Goal: Information Seeking & Learning: Learn about a topic

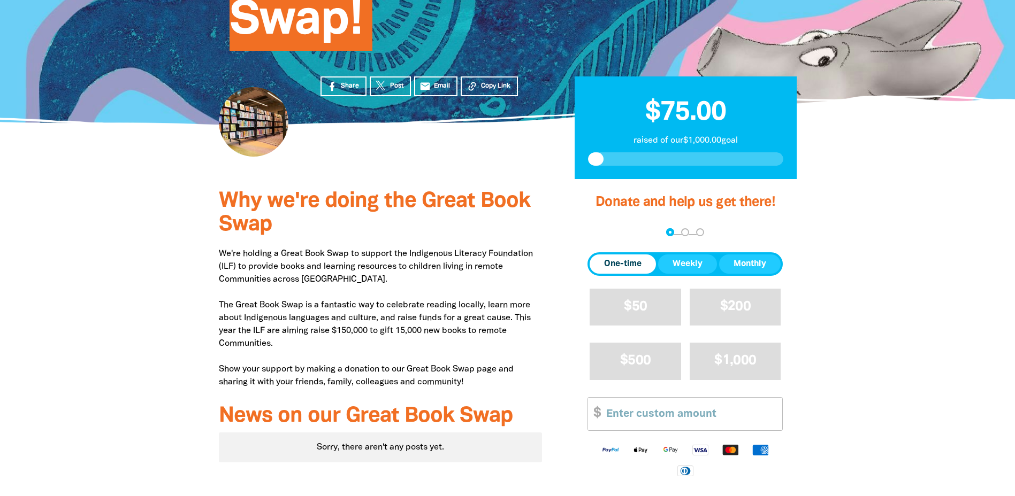
scroll to position [214, 0]
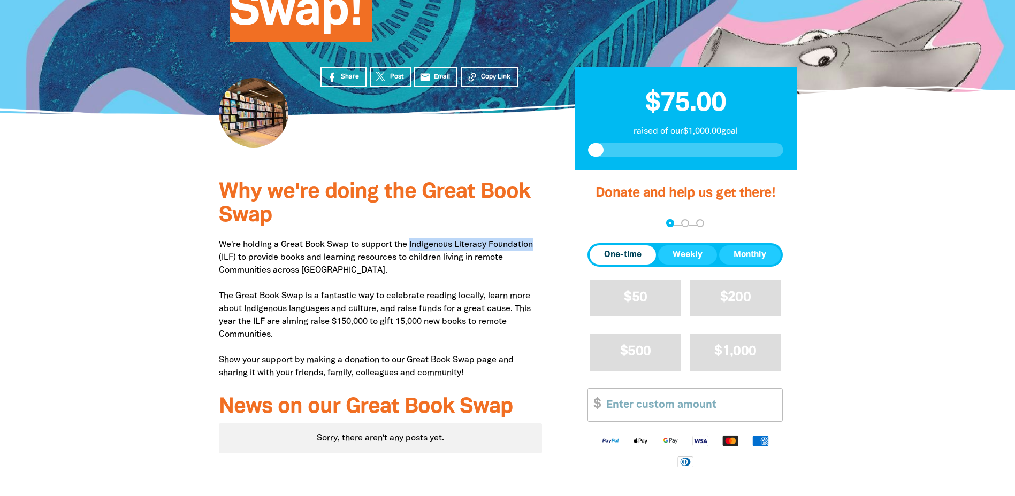
drag, startPoint x: 412, startPoint y: 246, endPoint x: 541, endPoint y: 242, distance: 129.5
click at [541, 242] on p "We're holding a Great Book Swap to support the Indigenous Literacy Foundation (…" at bounding box center [381, 309] width 324 height 141
copy p "Indigenous Literacy Foundation"
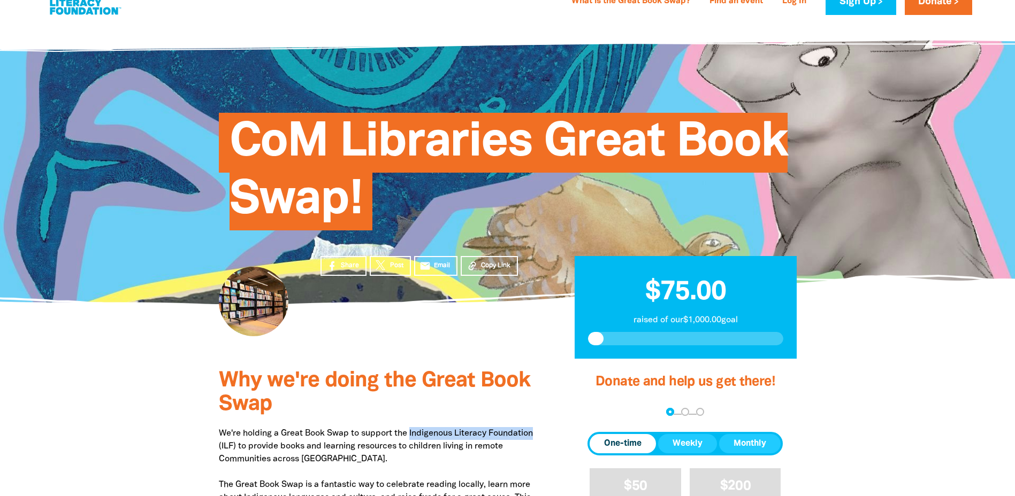
scroll to position [0, 0]
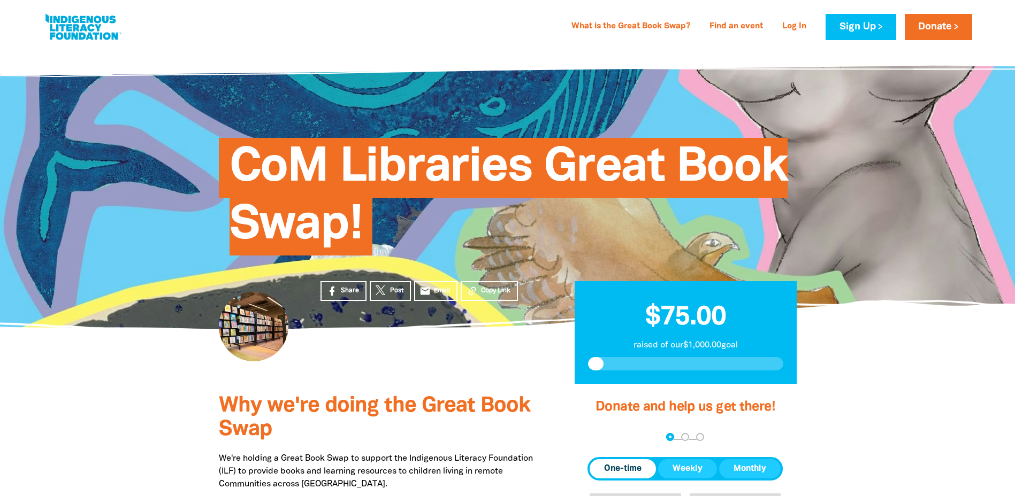
drag, startPoint x: 631, startPoint y: 176, endPoint x: 488, endPoint y: 225, distance: 150.4
click at [481, 231] on h1 "CoM Libraries Great Book Swap!" at bounding box center [518, 197] width 578 height 116
drag, startPoint x: 573, startPoint y: 197, endPoint x: 552, endPoint y: 228, distance: 37.7
click at [552, 228] on h1 "CoM Libraries Great Book Swap!" at bounding box center [518, 197] width 578 height 116
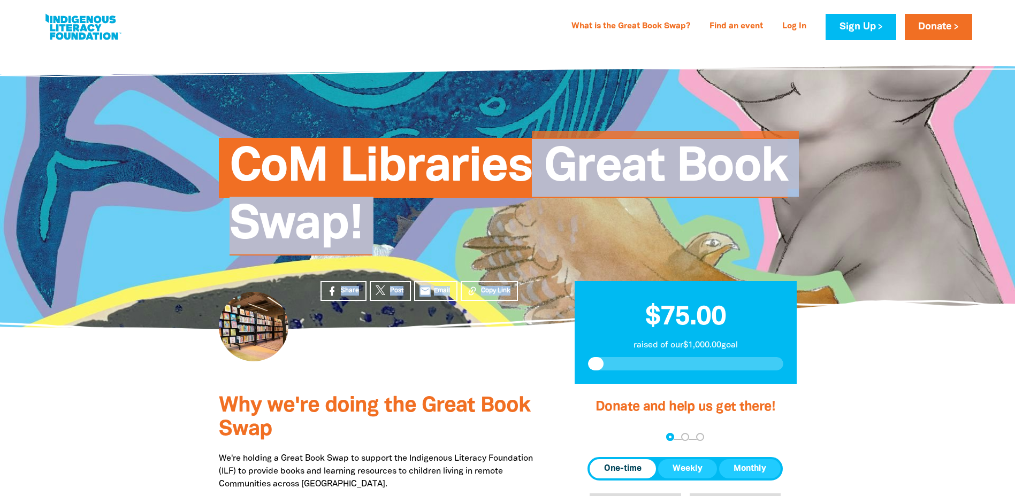
drag, startPoint x: 530, startPoint y: 180, endPoint x: 508, endPoint y: 350, distance: 172.0
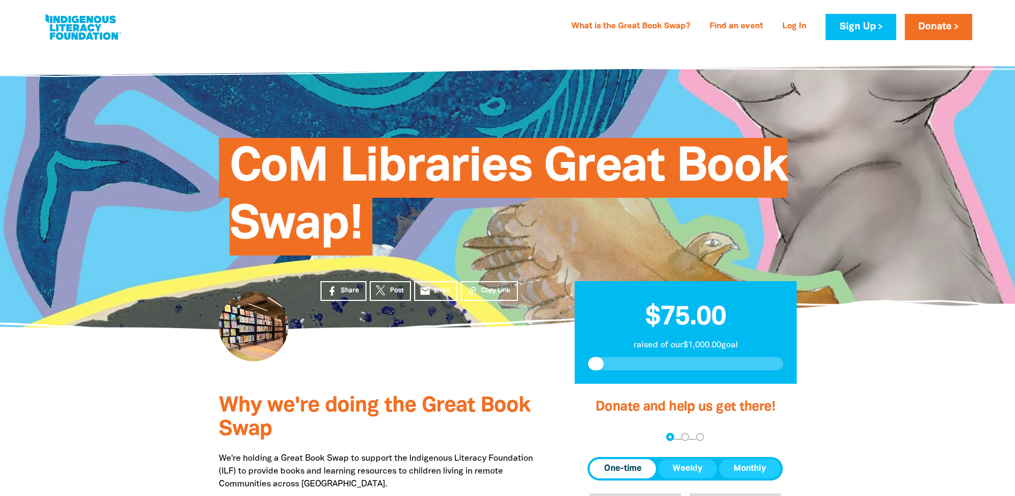
click at [435, 420] on h3 "Why we're doing the Great Book Swap" at bounding box center [381, 418] width 324 height 47
drag, startPoint x: 183, startPoint y: 129, endPoint x: 280, endPoint y: 132, distance: 96.9
click at [280, 132] on section "CoM Libraries Great Book Swap!" at bounding box center [507, 188] width 1015 height 281
drag, startPoint x: 280, startPoint y: 132, endPoint x: 355, endPoint y: 187, distance: 92.7
click at [355, 187] on span "CoM Libraries Great Book Swap!" at bounding box center [508, 201] width 558 height 110
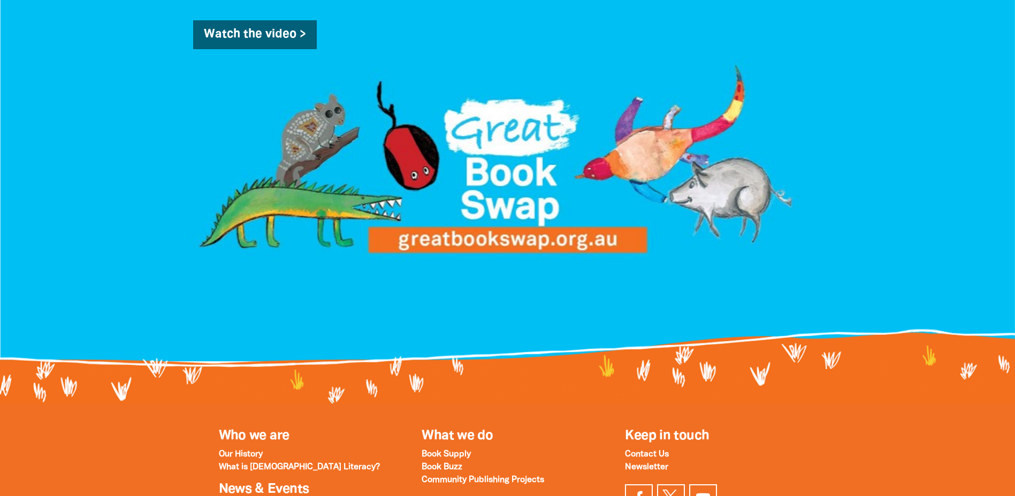
scroll to position [1070, 0]
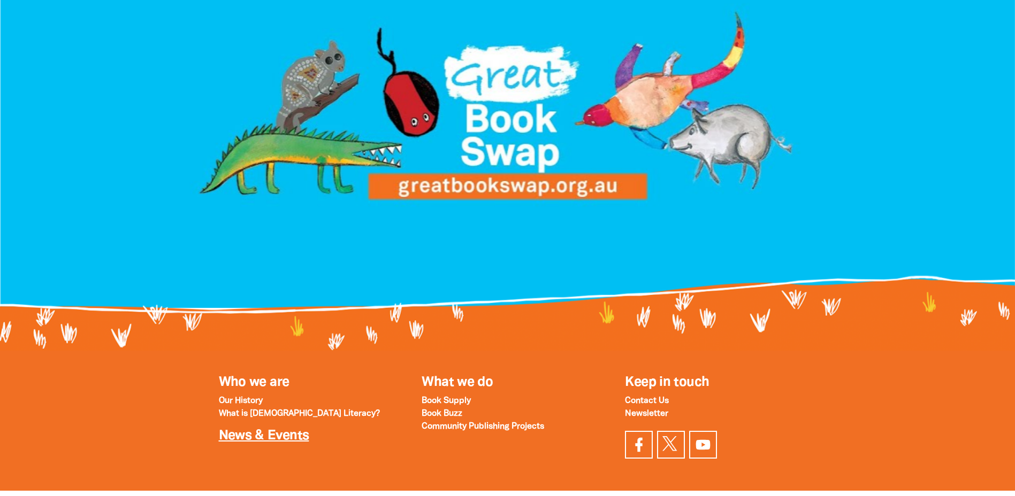
click at [284, 430] on link "News & Events" at bounding box center [264, 436] width 90 height 12
